Goal: Obtain resource: Download file/media

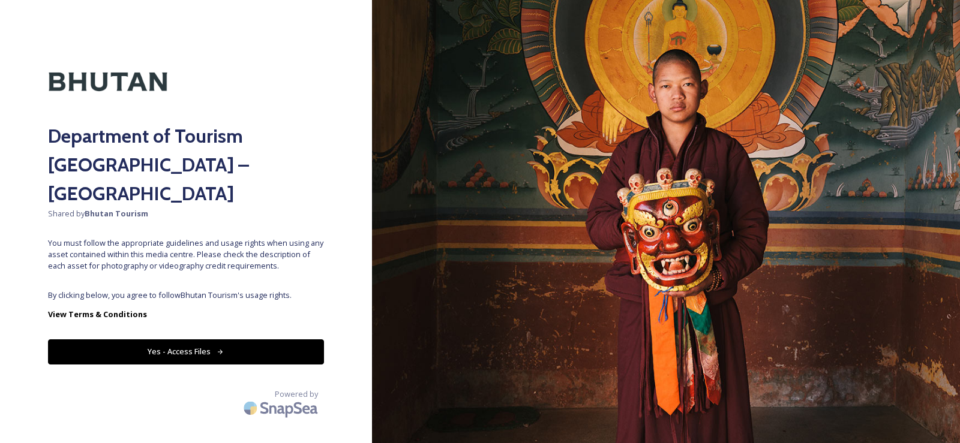
click at [197, 340] on button "Yes - Access Files" at bounding box center [186, 352] width 276 height 25
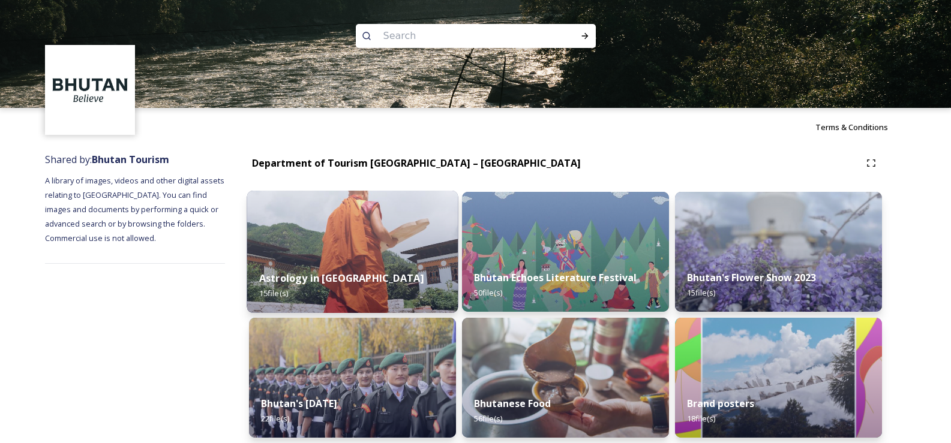
click at [362, 241] on img at bounding box center [352, 252] width 211 height 122
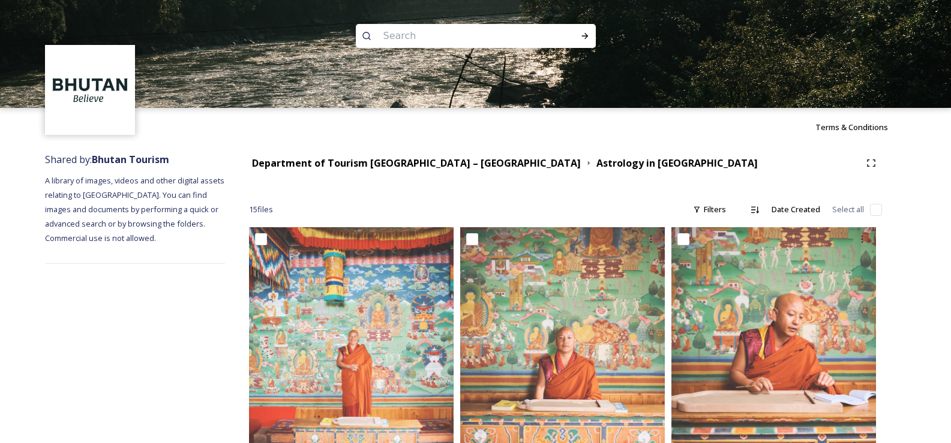
click at [872, 212] on input "checkbox" at bounding box center [876, 210] width 12 height 12
checkbox input "true"
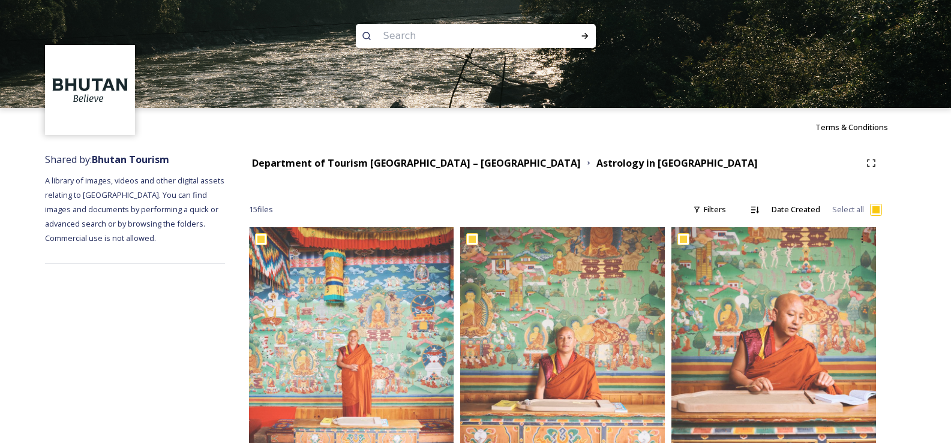
checkbox input "true"
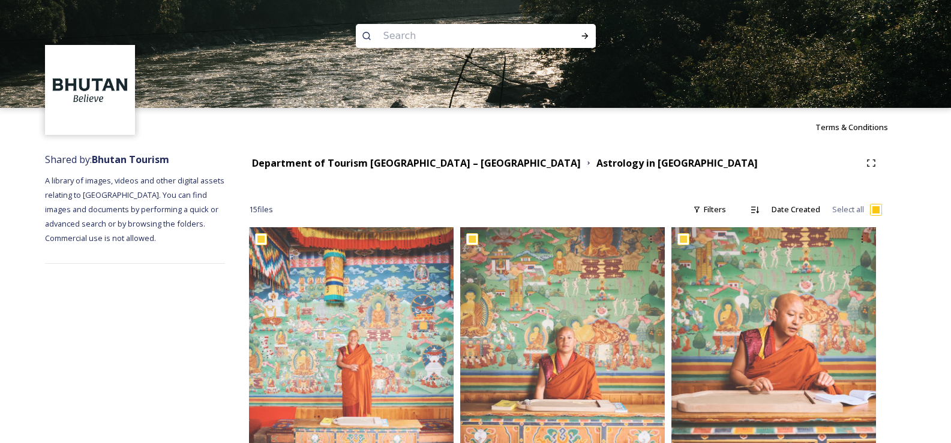
checkbox input "true"
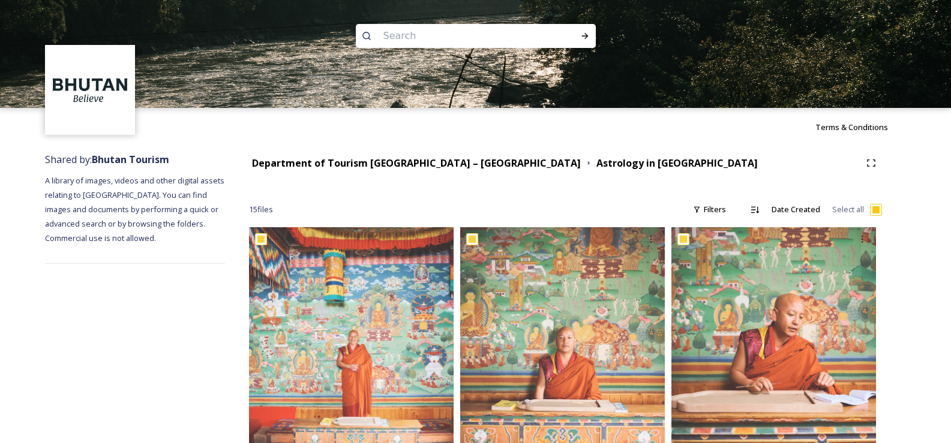
checkbox input "true"
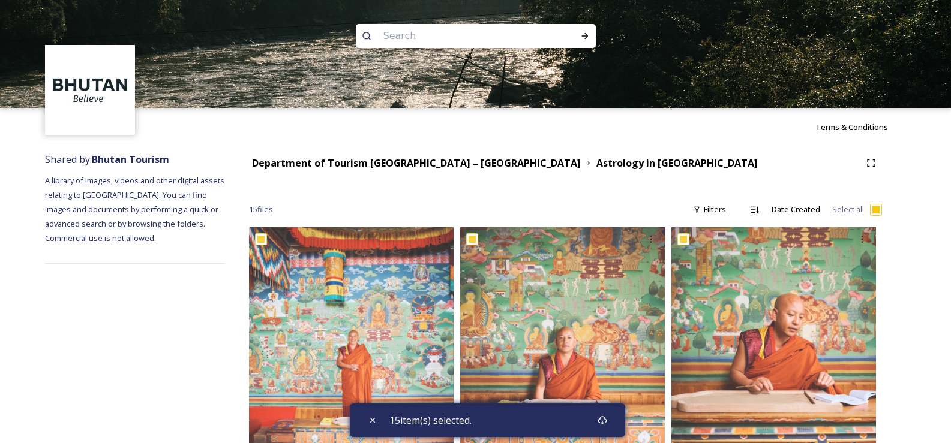
click at [872, 212] on input "checkbox" at bounding box center [876, 210] width 12 height 12
checkbox input "false"
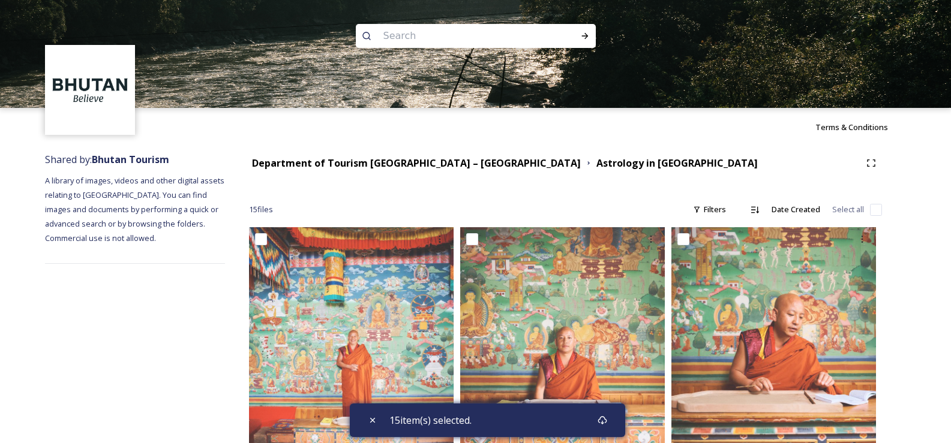
checkbox input "false"
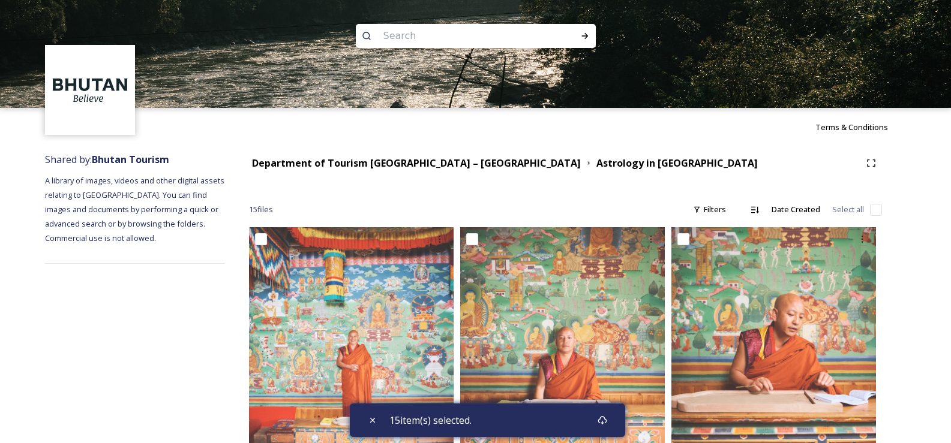
checkbox input "false"
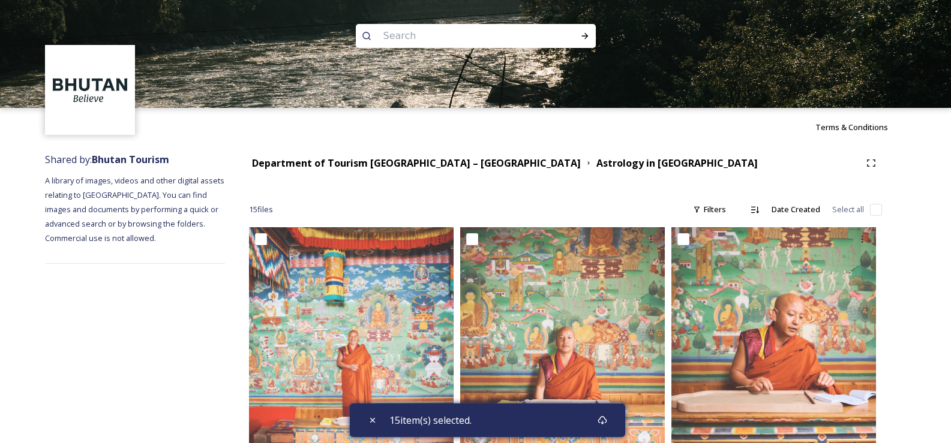
checkbox input "false"
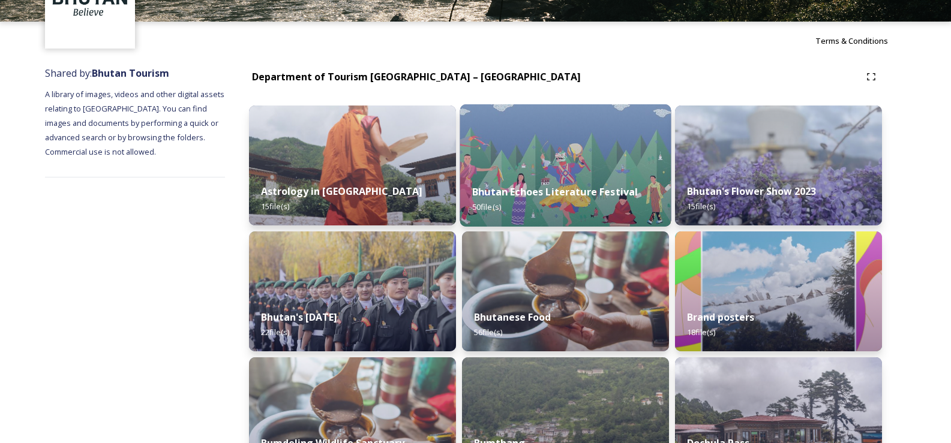
scroll to position [120, 0]
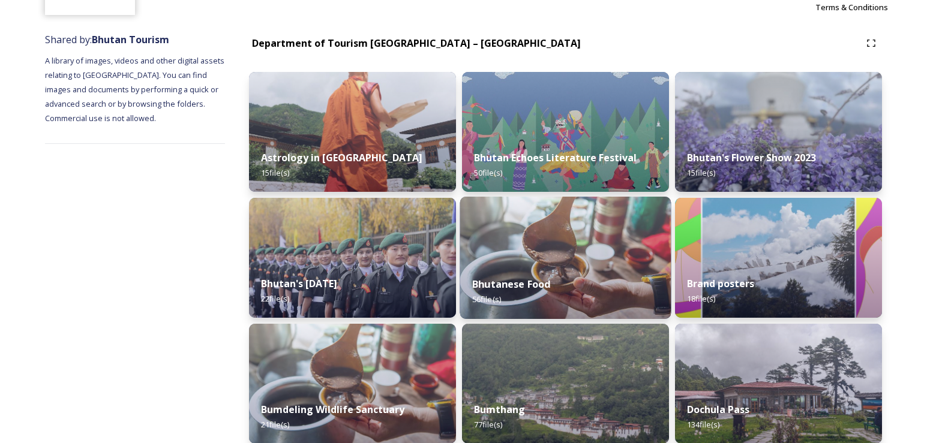
click at [545, 243] on img at bounding box center [565, 258] width 211 height 122
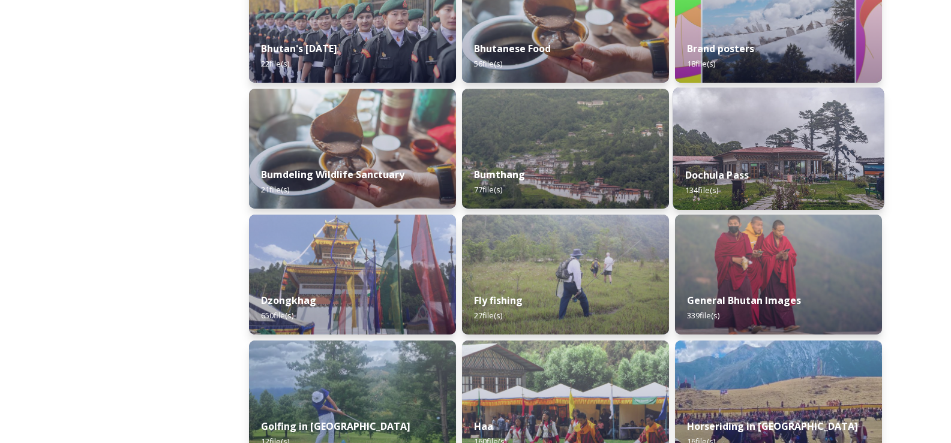
scroll to position [360, 0]
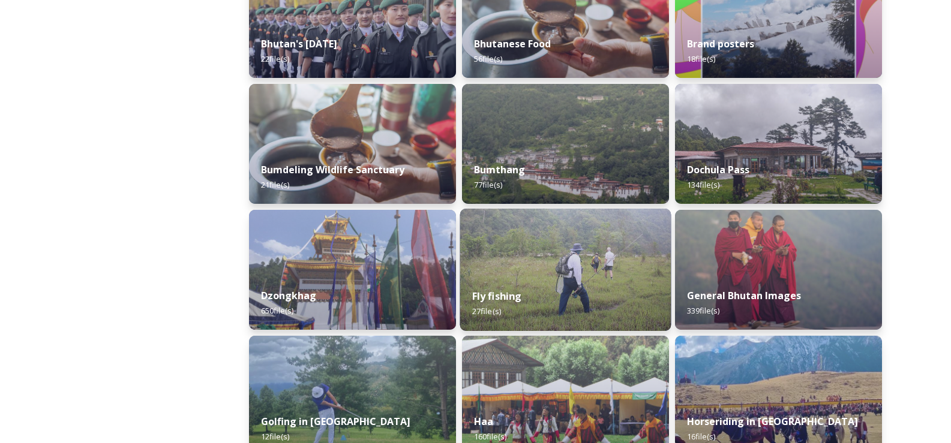
click at [570, 274] on img at bounding box center [565, 270] width 211 height 122
